Goal: Task Accomplishment & Management: Manage account settings

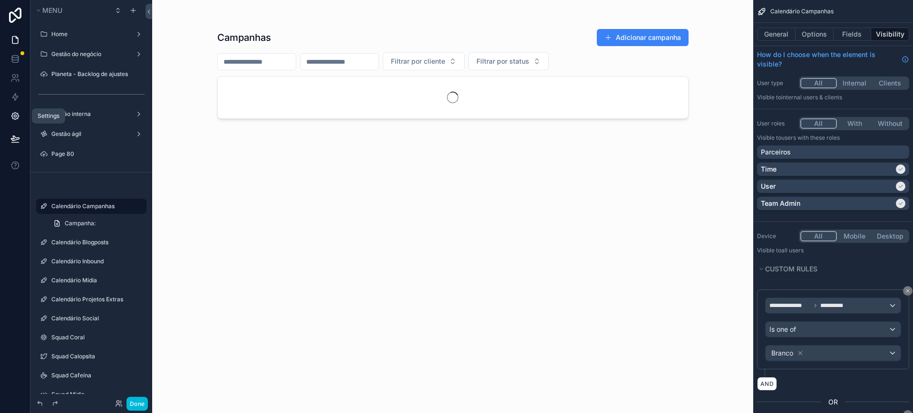
click at [19, 117] on icon at bounding box center [15, 116] width 10 height 10
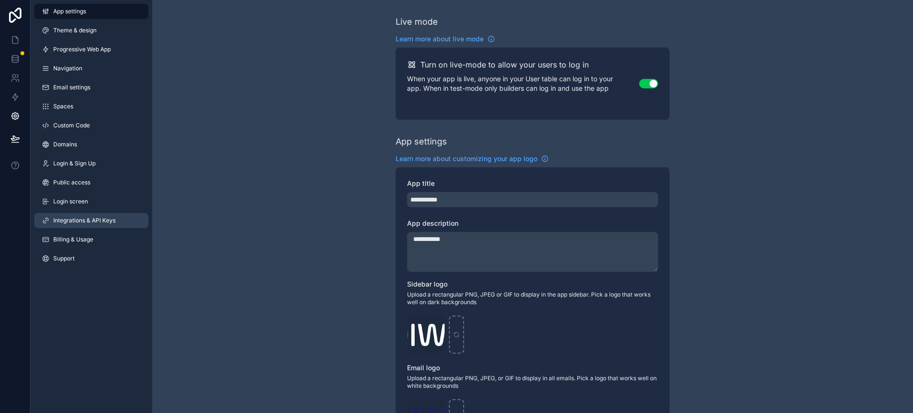
click at [78, 220] on span "Integrations & API Keys" at bounding box center [84, 221] width 62 height 8
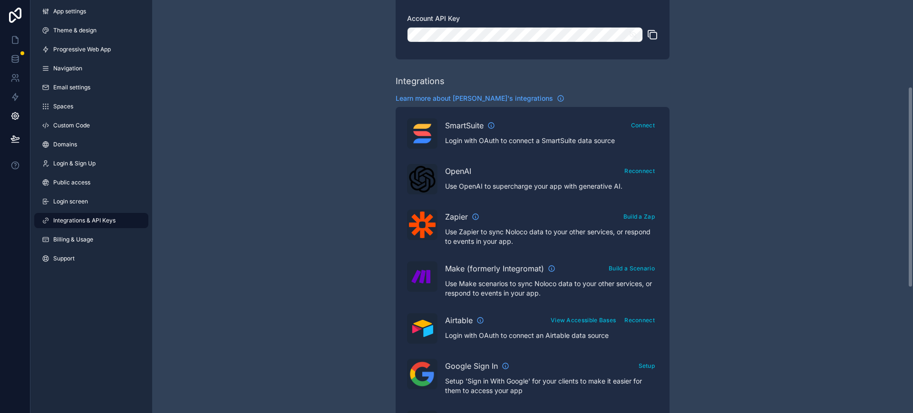
scroll to position [178, 0]
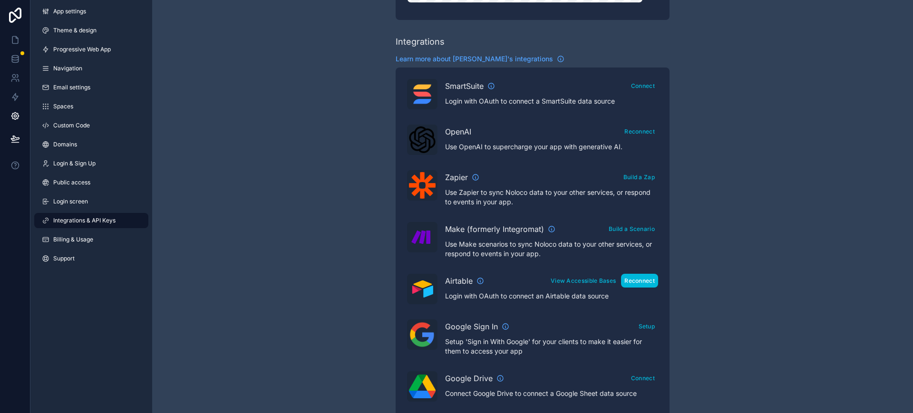
click at [643, 281] on button "Reconnect" at bounding box center [639, 281] width 37 height 14
click at [634, 280] on button "Reconnect" at bounding box center [639, 281] width 37 height 14
click at [641, 280] on button "Reconnect" at bounding box center [639, 281] width 37 height 14
click at [577, 283] on button "View Accessible Bases" at bounding box center [583, 281] width 72 height 14
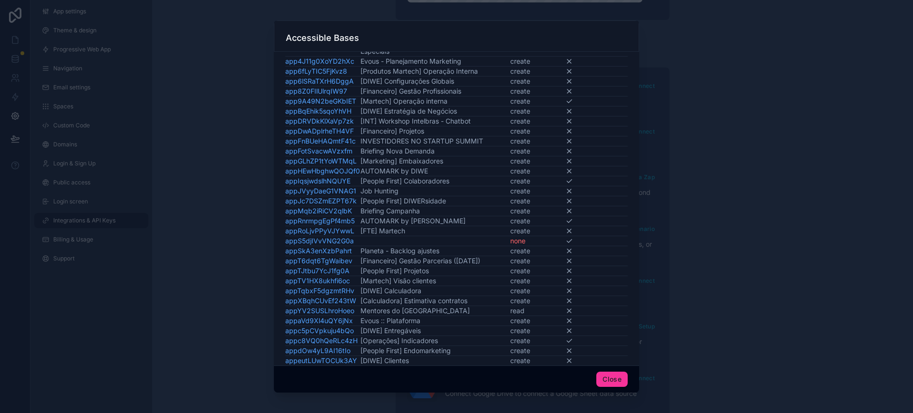
scroll to position [314, 0]
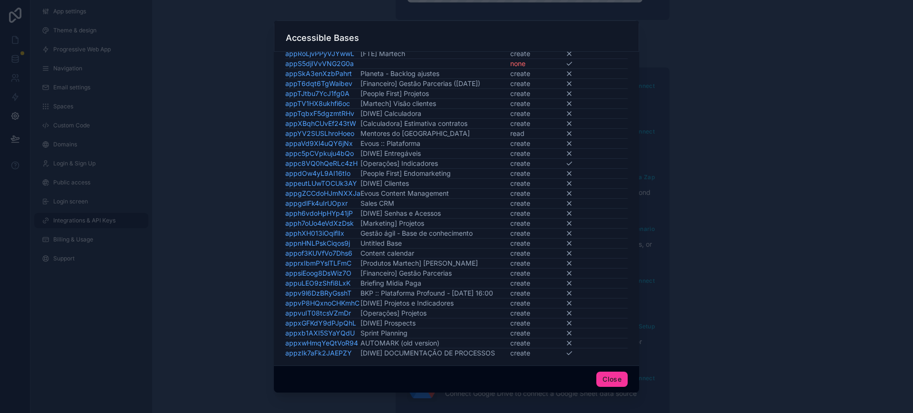
click at [610, 385] on button "Close" at bounding box center [611, 379] width 31 height 15
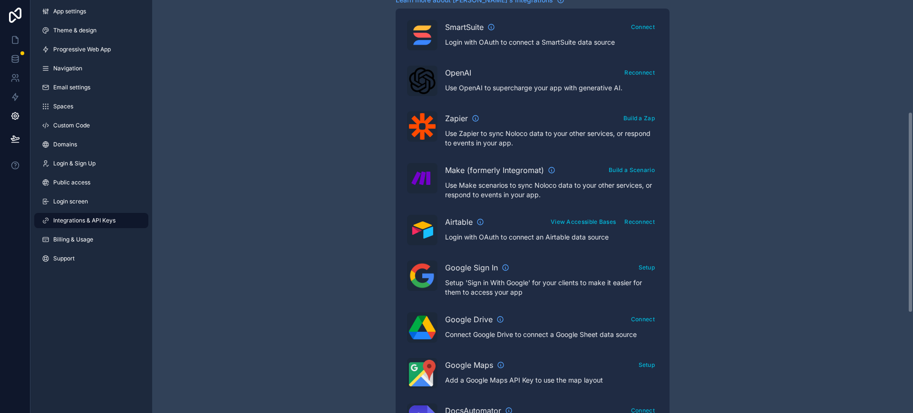
scroll to position [238, 0]
click at [642, 218] on button "Reconnect" at bounding box center [639, 221] width 37 height 14
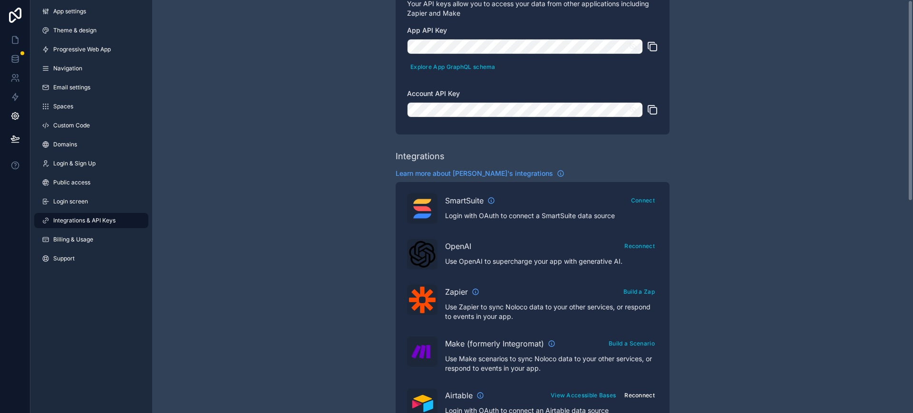
scroll to position [0, 0]
